Goal: Navigation & Orientation: Find specific page/section

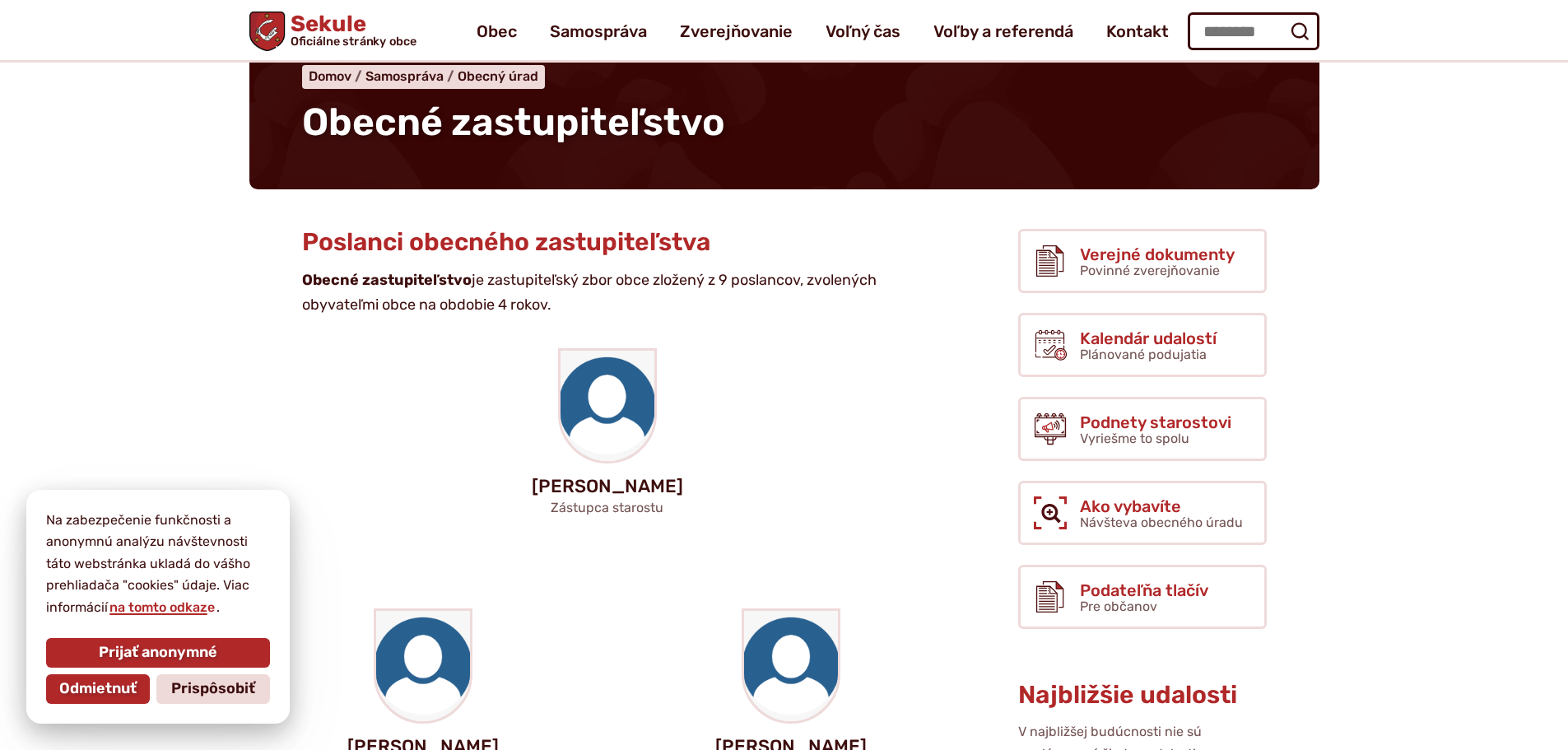
scroll to position [82, 0]
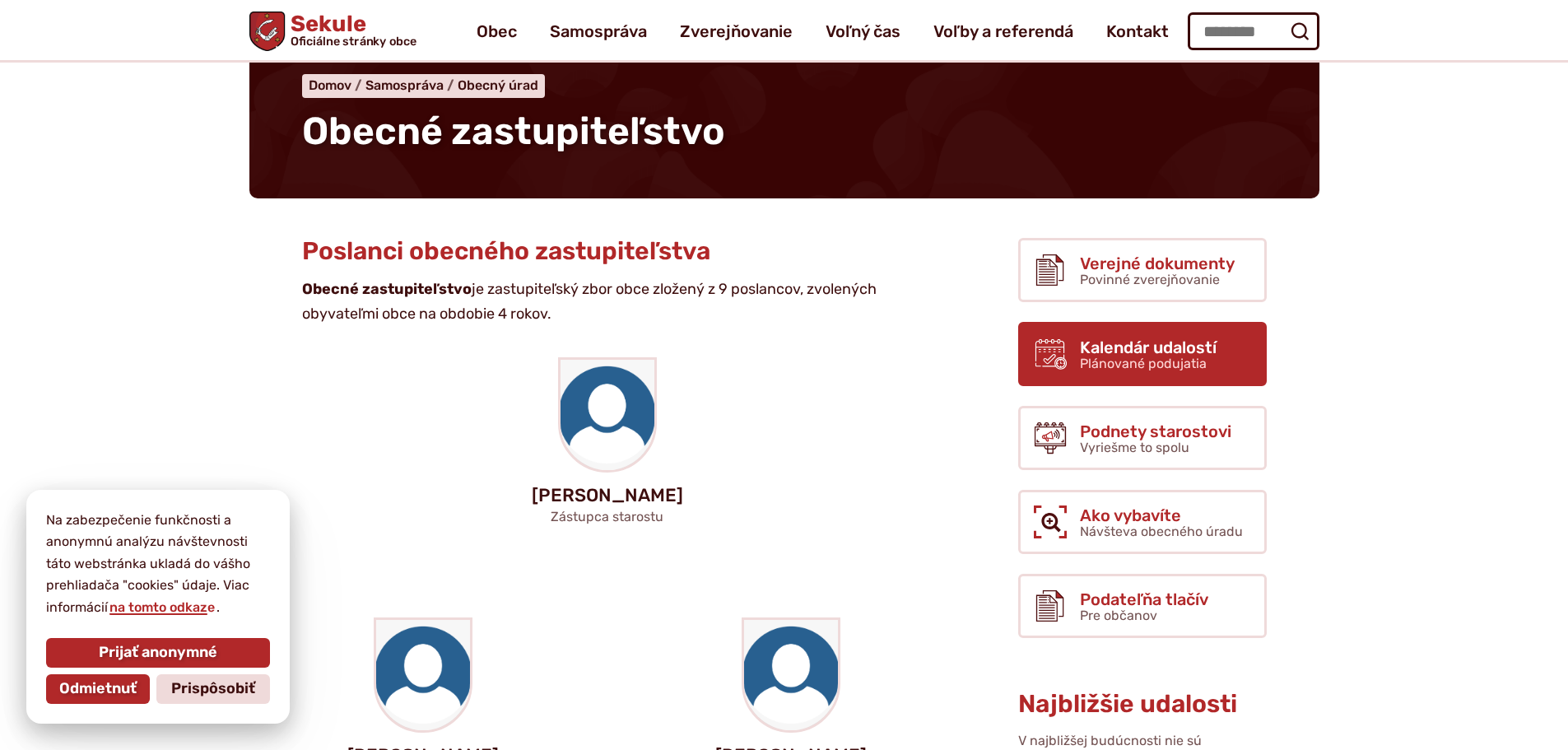
click at [1176, 367] on span "Plánované podujatia" at bounding box center [1143, 362] width 127 height 15
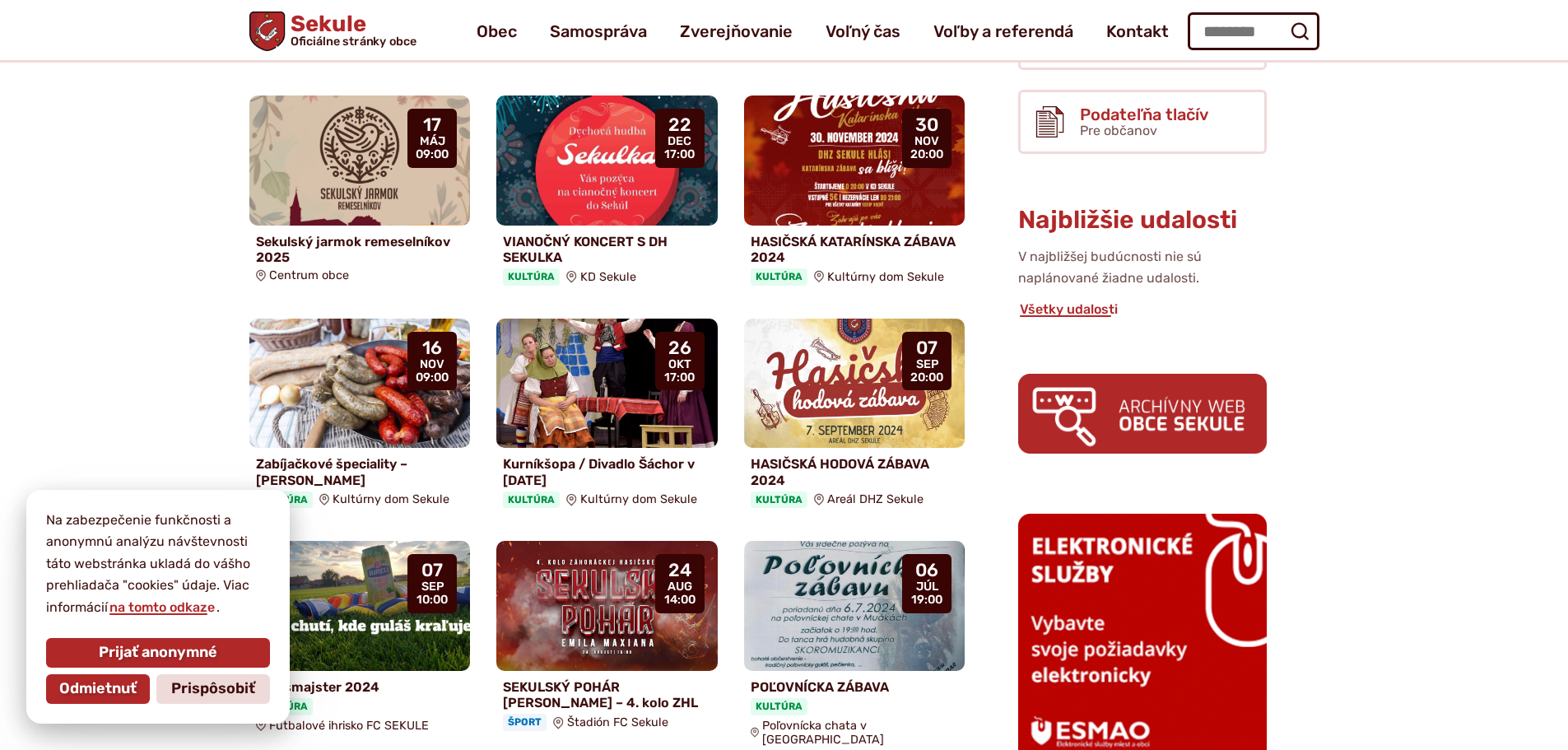
scroll to position [412, 0]
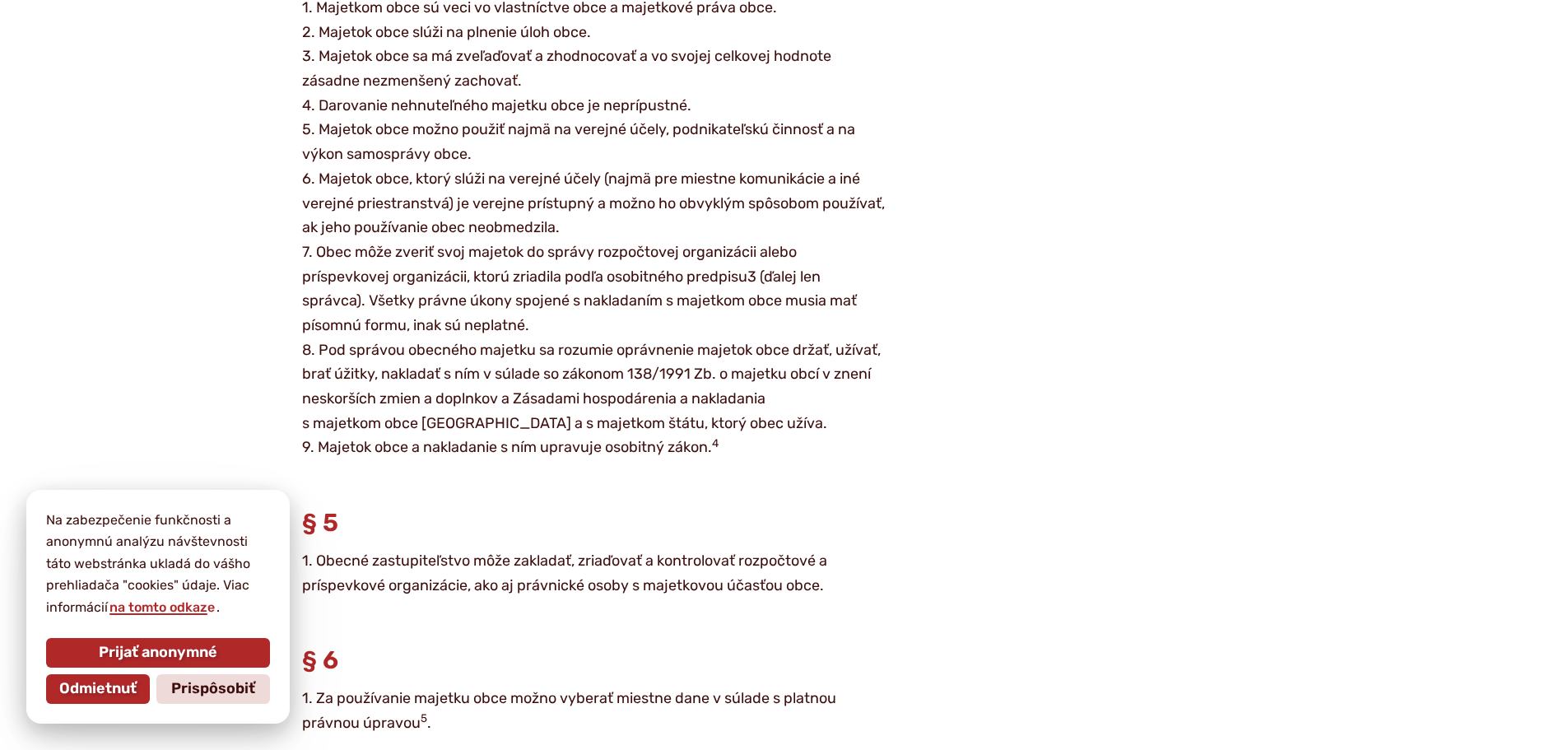
scroll to position [2552, 0]
